Goal: Task Accomplishment & Management: Manage account settings

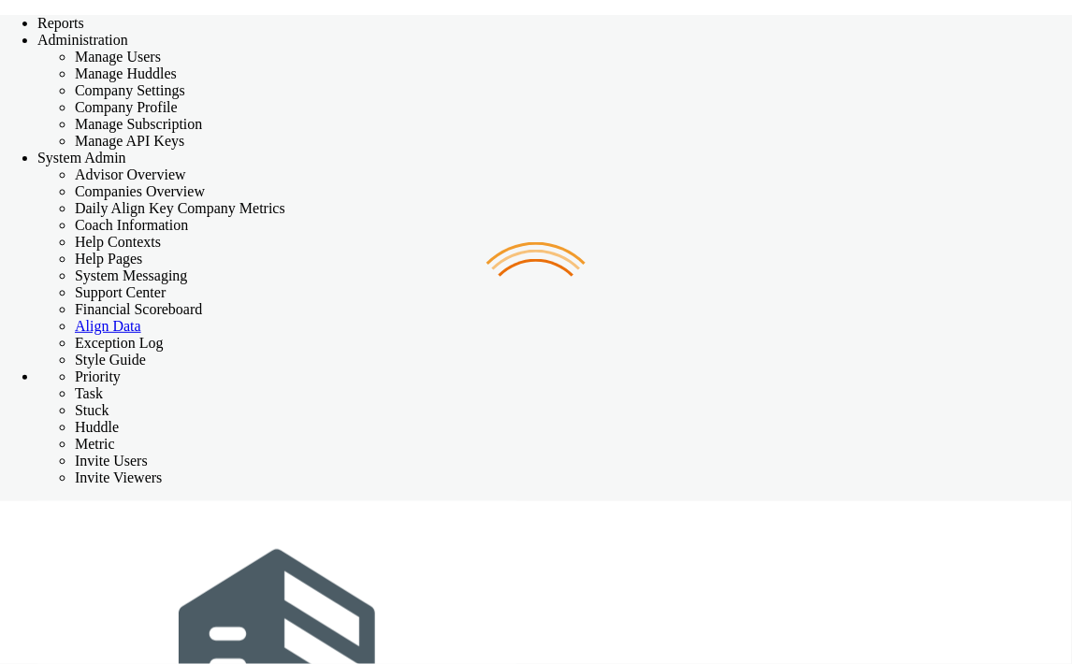
checkbox input "false"
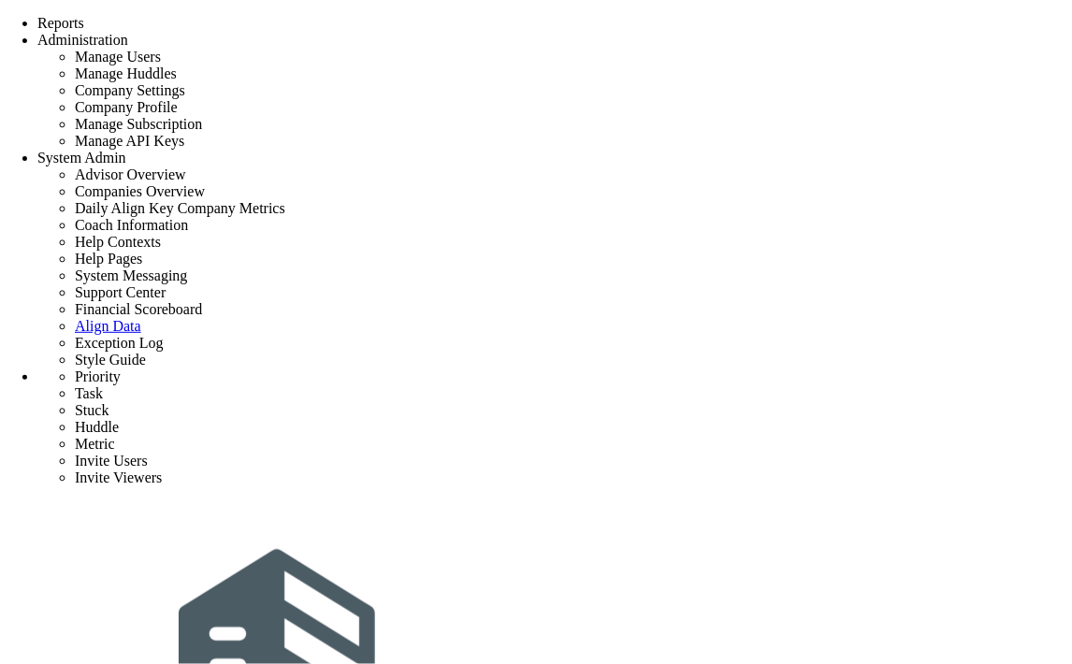
type input "priority 1"
radio input "true"
type input "[PERSON_NAME]"
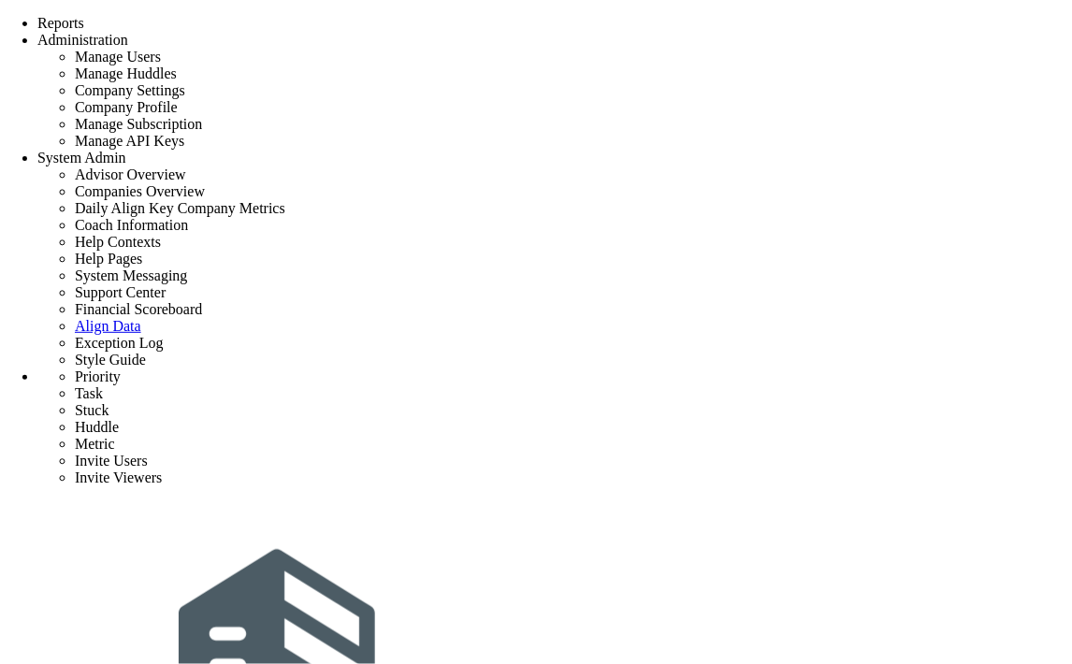
scroll to position [415, 0]
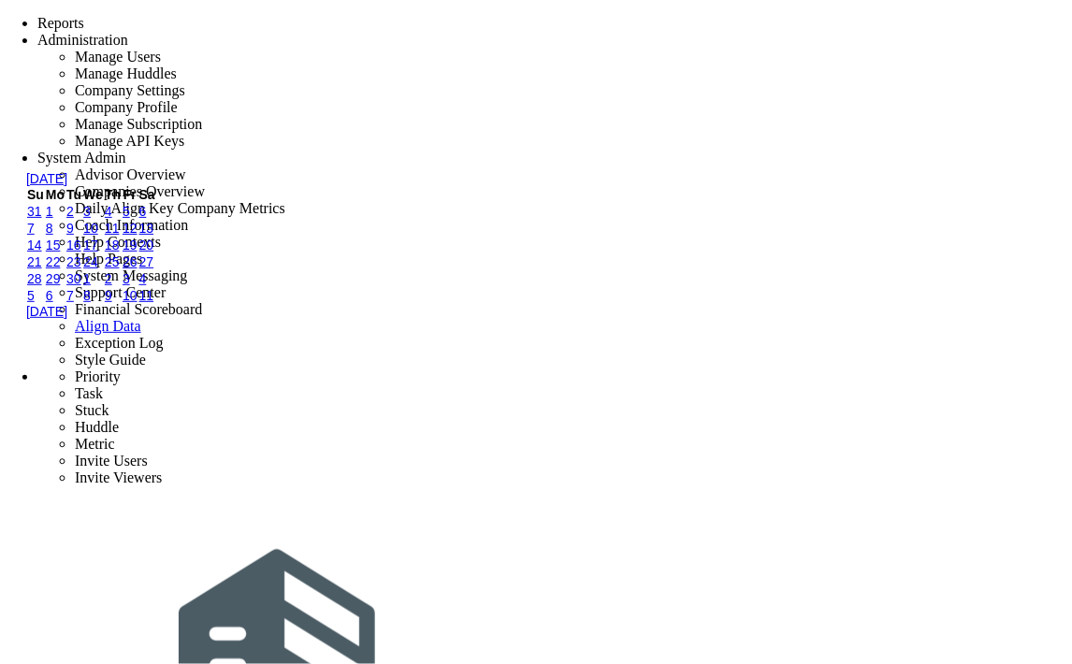
click at [74, 236] on link "9" at bounding box center [69, 228] width 7 height 15
type input "[DATE]"
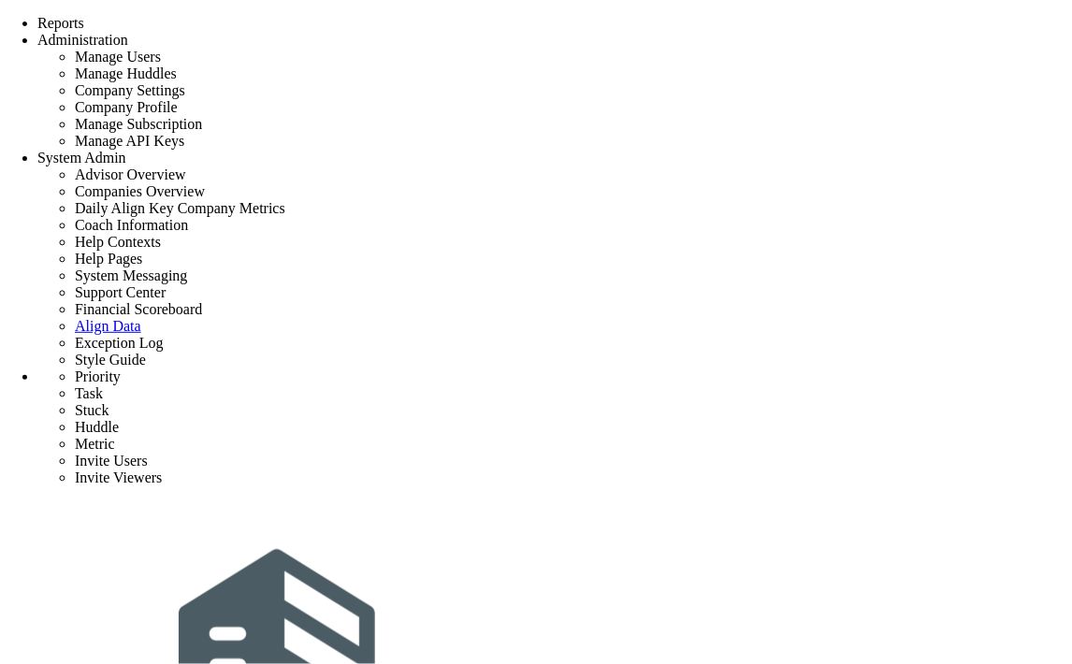
type input "task2"
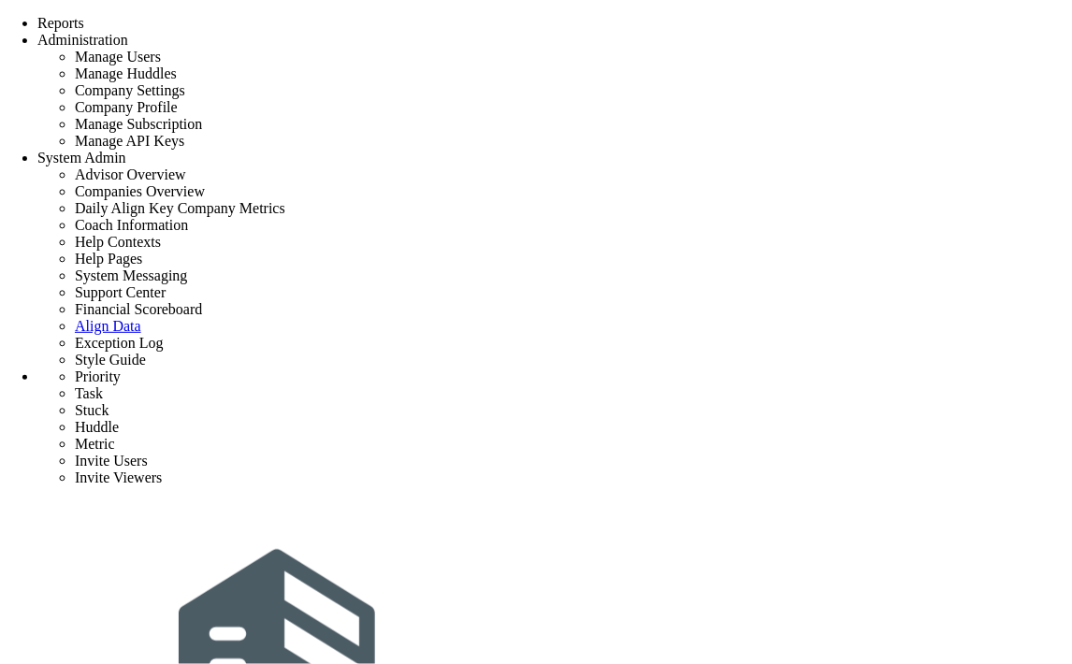
type input "[DATE]"
type input "[PERSON_NAME]"
type input "priority 1"
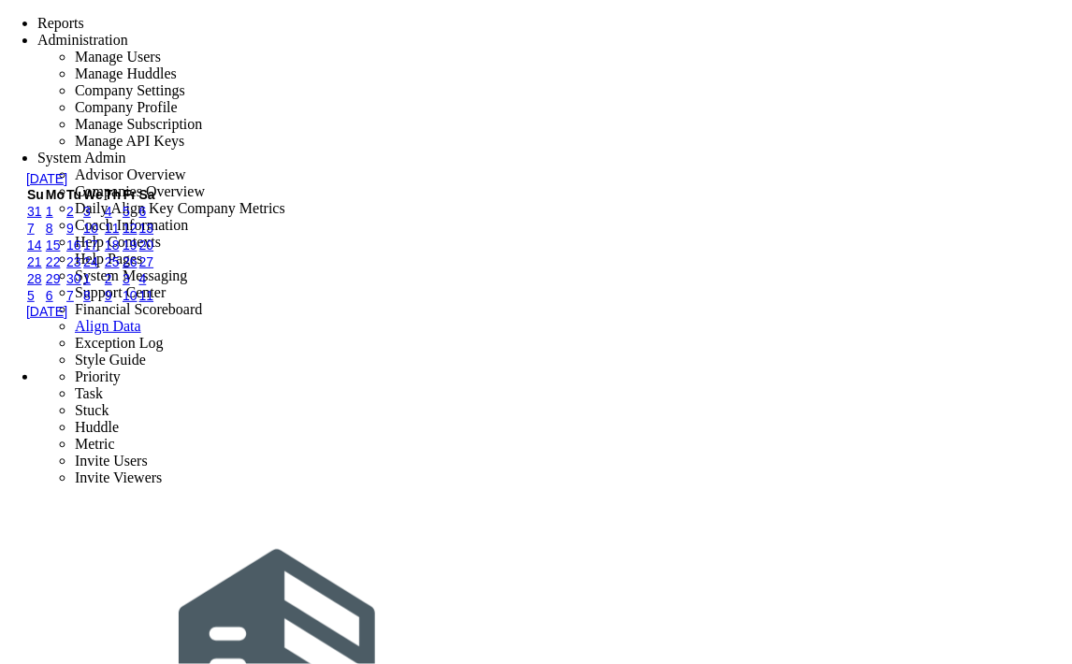
click at [53, 236] on link "8" at bounding box center [49, 228] width 7 height 15
type input "[DATE]"
